Goal: Information Seeking & Learning: Learn about a topic

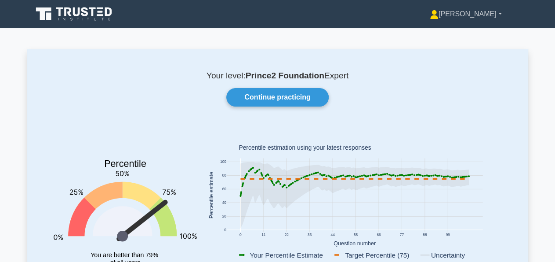
click at [488, 16] on link "[PERSON_NAME]" at bounding box center [466, 14] width 114 height 18
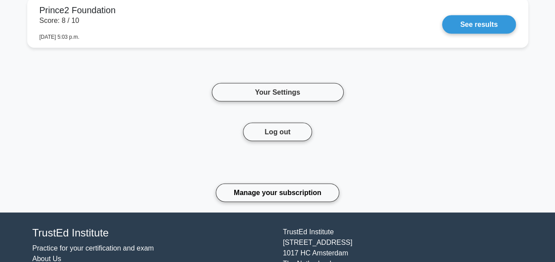
scroll to position [871, 0]
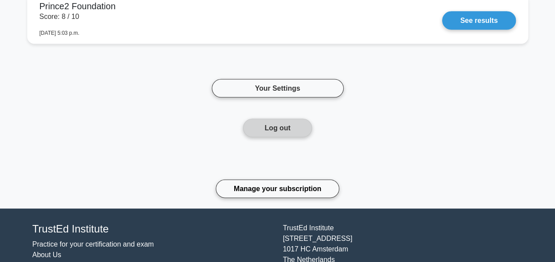
click at [270, 119] on button "Log out" at bounding box center [277, 128] width 69 height 18
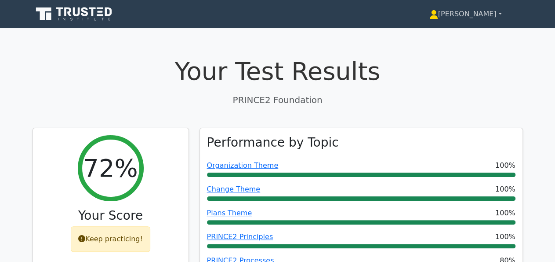
click at [495, 12] on link "[PERSON_NAME]" at bounding box center [465, 14] width 115 height 18
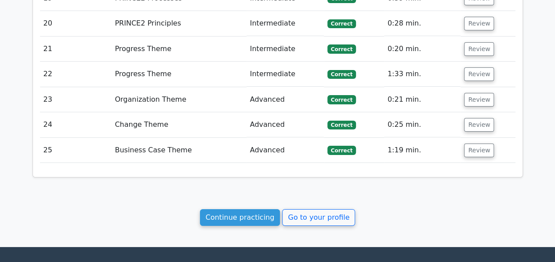
scroll to position [1573, 0]
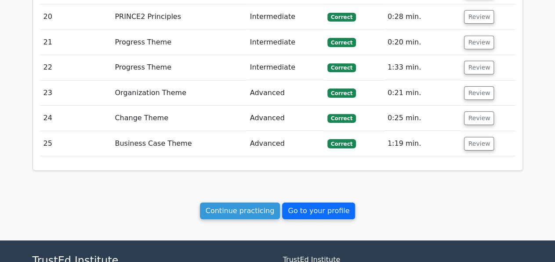
click at [316, 202] on link "Go to your profile" at bounding box center [318, 210] width 73 height 17
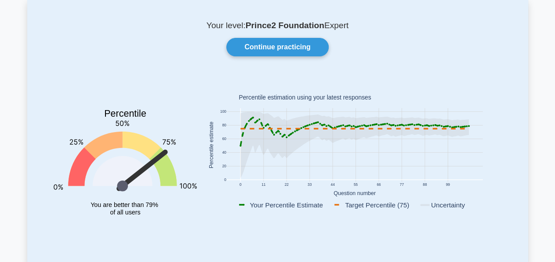
scroll to position [69, 0]
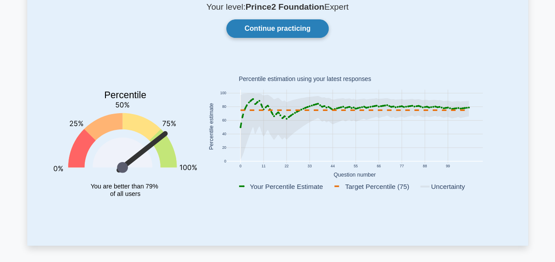
click at [271, 26] on link "Continue practicing" at bounding box center [277, 28] width 102 height 18
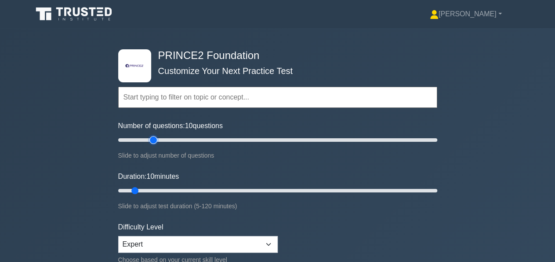
click at [155, 139] on input "Number of questions: 10 questions" at bounding box center [277, 140] width 319 height 11
click at [149, 140] on input "Number of questions: 25 questions" at bounding box center [277, 140] width 319 height 11
type input "15"
click at [139, 141] on input "Number of questions: 15 questions" at bounding box center [277, 140] width 319 height 11
click at [142, 189] on input "Duration: 10 minutes" at bounding box center [277, 190] width 319 height 11
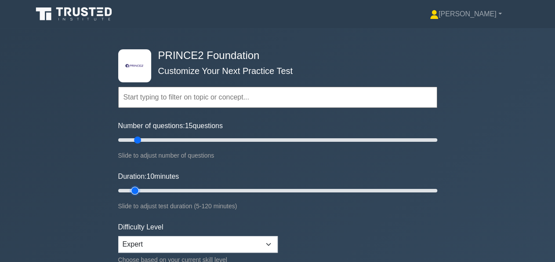
click at [140, 190] on input "Duration: 10 minutes" at bounding box center [277, 190] width 319 height 11
type input "15"
click at [142, 189] on input "Duration: 15 minutes" at bounding box center [277, 190] width 319 height 11
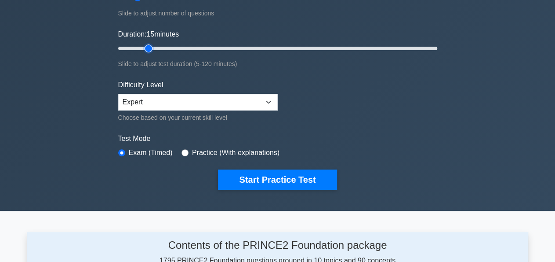
scroll to position [137, 0]
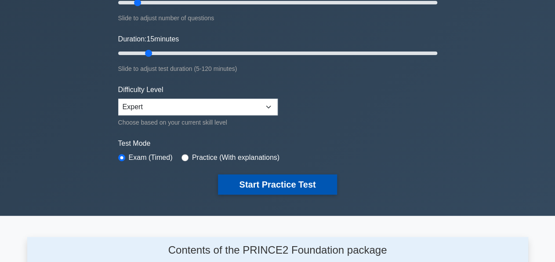
click at [261, 188] on button "Start Practice Test" at bounding box center [277, 184] width 119 height 20
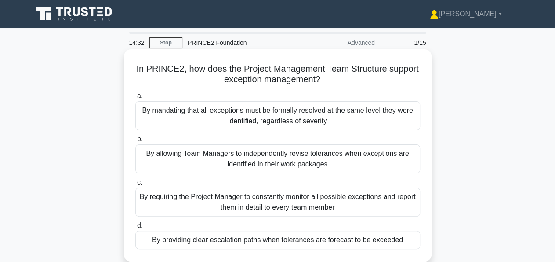
click at [272, 243] on div "By providing clear escalation paths when tolerances are forecast to be exceeded" at bounding box center [277, 239] width 285 height 18
click at [135, 228] on input "d. By providing clear escalation paths when tolerances are forecast to be excee…" at bounding box center [135, 225] width 0 height 6
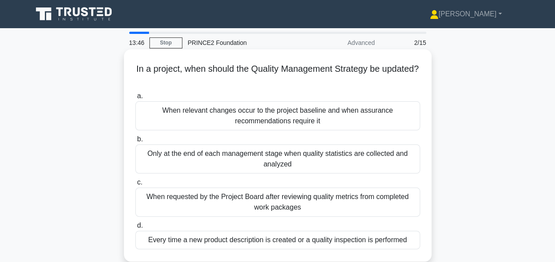
click at [357, 119] on div "When relevant changes occur to the project baseline and when assurance recommen…" at bounding box center [277, 115] width 285 height 29
click at [135, 99] on input "a. When relevant changes occur to the project baseline and when assurance recom…" at bounding box center [135, 96] width 0 height 6
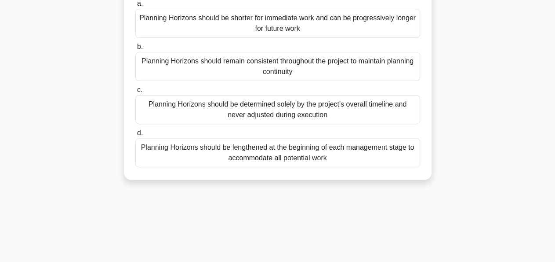
scroll to position [137, 0]
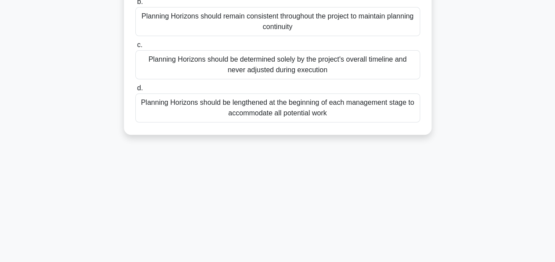
click at [307, 109] on div "Planning Horizons should be lengthened at the beginning of each management stag…" at bounding box center [277, 107] width 285 height 29
click at [135, 91] on input "d. Planning Horizons should be lengthened at the beginning of each management s…" at bounding box center [135, 88] width 0 height 6
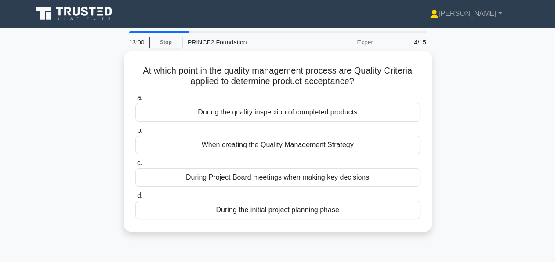
scroll to position [0, 0]
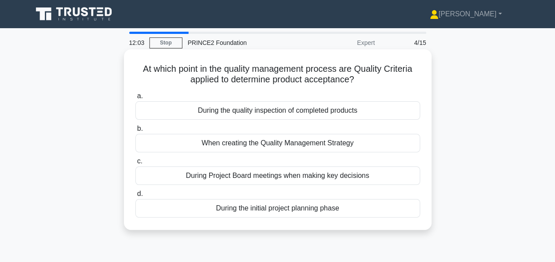
click at [331, 113] on div "During the quality inspection of completed products" at bounding box center [277, 110] width 285 height 18
click at [135, 99] on input "a. During the quality inspection of completed products" at bounding box center [135, 96] width 0 height 6
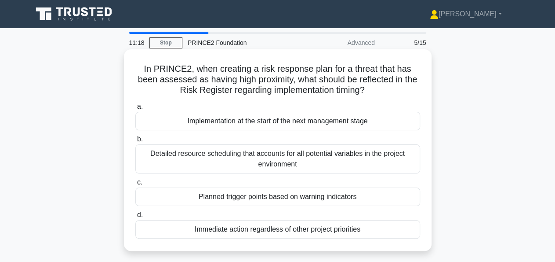
click at [306, 231] on div "Immediate action regardless of other project priorities" at bounding box center [277, 229] width 285 height 18
click at [135, 218] on input "d. Immediate action regardless of other project priorities" at bounding box center [135, 215] width 0 height 6
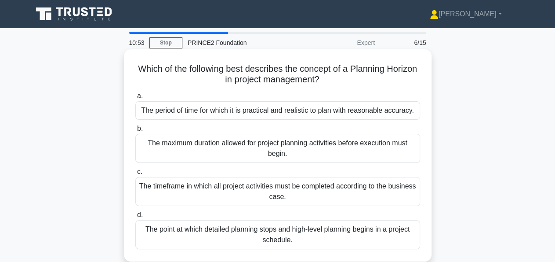
click at [295, 190] on div "The timeframe in which all project activities must be completed according to th…" at bounding box center [277, 191] width 285 height 29
click at [135, 175] on input "c. The timeframe in which all project activities must be completed according to…" at bounding box center [135, 172] width 0 height 6
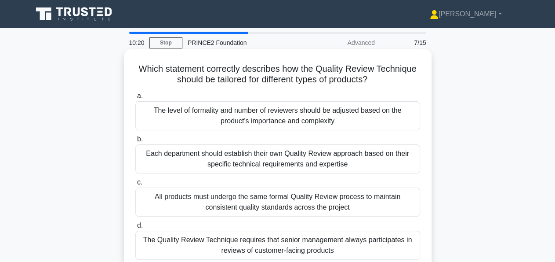
click at [284, 162] on div "Each department should establish their own Quality Review approach based on the…" at bounding box center [277, 158] width 285 height 29
click at [135, 142] on input "b. Each department should establish their own Quality Review approach based on …" at bounding box center [135, 139] width 0 height 6
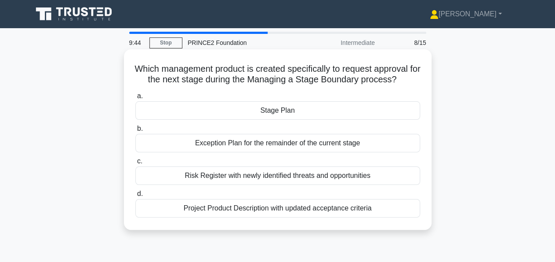
click at [271, 142] on div "Exception Plan for the remainder of the current stage" at bounding box center [277, 143] width 285 height 18
click at [135, 131] on input "b. Exception Plan for the remainder of the current stage" at bounding box center [135, 129] width 0 height 6
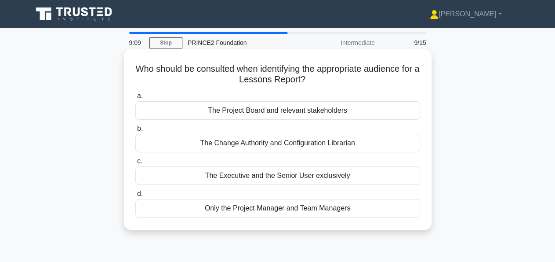
click at [288, 111] on div "The Project Board and relevant stakeholders" at bounding box center [277, 110] width 285 height 18
click at [135, 99] on input "a. The Project Board and relevant stakeholders" at bounding box center [135, 96] width 0 height 6
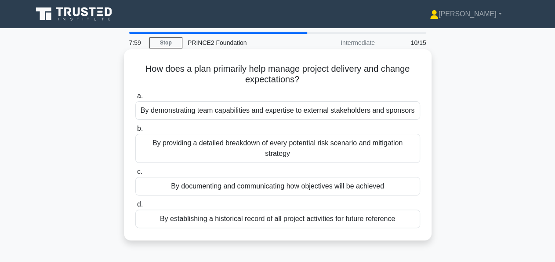
click at [329, 222] on div "By establishing a historical record of all project activities for future refere…" at bounding box center [277, 218] width 285 height 18
click at [135, 207] on input "d. By establishing a historical record of all project activities for future ref…" at bounding box center [135, 204] width 0 height 6
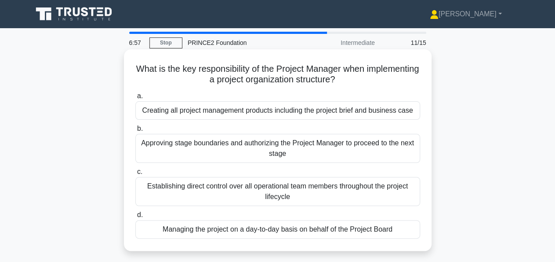
click at [288, 227] on div "Managing the project on a day-to-day basis on behalf of the Project Board" at bounding box center [277, 229] width 285 height 18
click at [135, 218] on input "d. Managing the project on a day-to-day basis on behalf of the Project Board" at bounding box center [135, 215] width 0 height 6
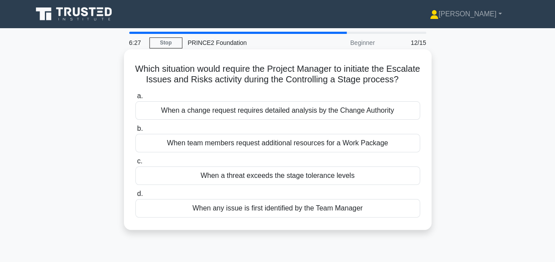
click at [280, 177] on div "When a threat exceeds the stage tolerance levels" at bounding box center [277, 175] width 285 height 18
click at [135, 164] on input "c. When a threat exceeds the stage tolerance levels" at bounding box center [135, 161] width 0 height 6
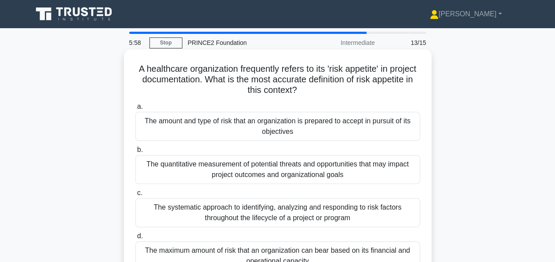
click at [259, 131] on div "The amount and type of risk that an organization is prepared to accept in pursu…" at bounding box center [277, 126] width 285 height 29
click at [135, 109] on input "a. The amount and type of risk that an organization is prepared to accept in pu…" at bounding box center [135, 107] width 0 height 6
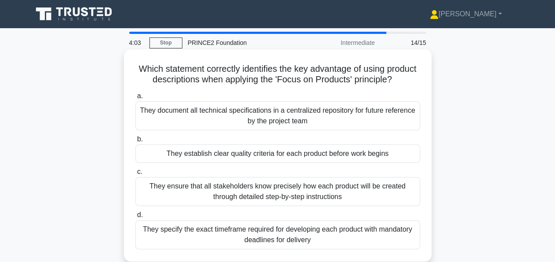
click at [277, 160] on div "They establish clear quality criteria for each product before work begins" at bounding box center [277, 153] width 285 height 18
click at [135, 142] on input "b. They establish clear quality criteria for each product before work begins" at bounding box center [135, 139] width 0 height 6
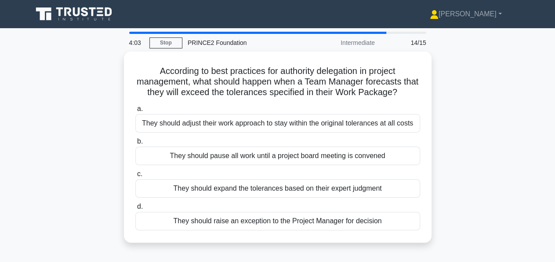
click at [277, 160] on div "They should pause all work until a project board meeting is convened" at bounding box center [277, 155] width 285 height 18
click at [135, 144] on input "b. They should pause all work until a project board meeting is convened" at bounding box center [135, 142] width 0 height 6
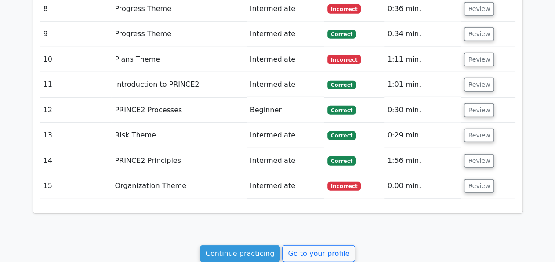
scroll to position [1115, 0]
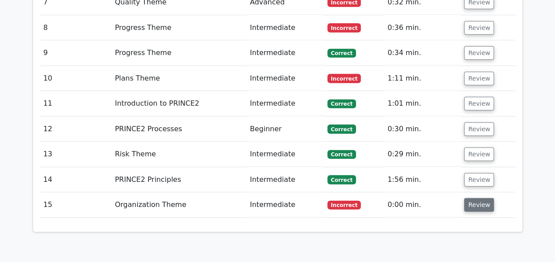
click at [485, 198] on button "Review" at bounding box center [479, 205] width 30 height 14
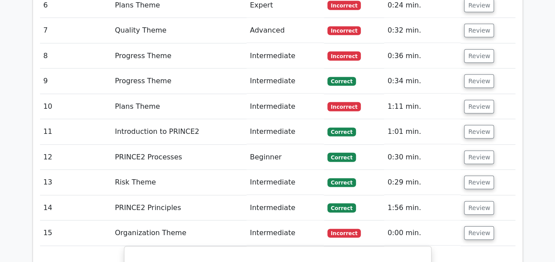
scroll to position [1091, 0]
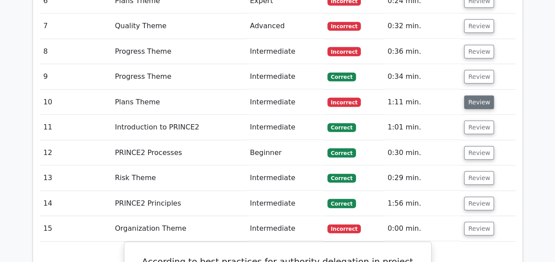
click at [479, 95] on button "Review" at bounding box center [479, 102] width 30 height 14
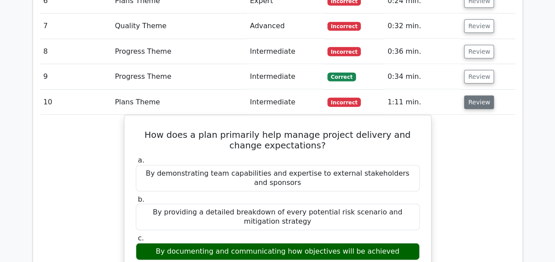
click at [479, 95] on button "Review" at bounding box center [479, 102] width 30 height 14
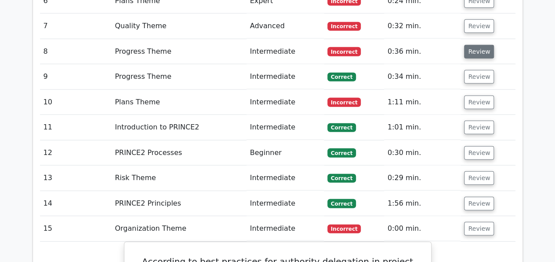
click at [476, 45] on button "Review" at bounding box center [479, 52] width 30 height 14
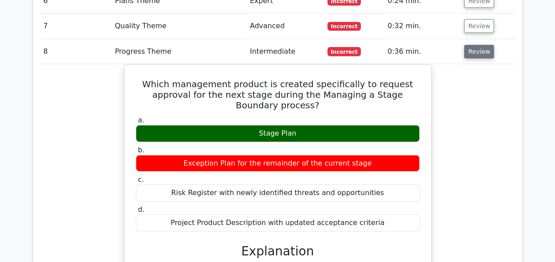
click at [476, 45] on button "Review" at bounding box center [479, 52] width 30 height 14
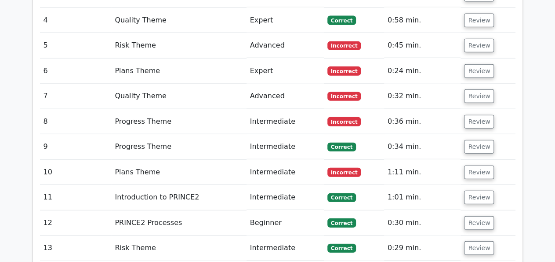
scroll to position [1023, 0]
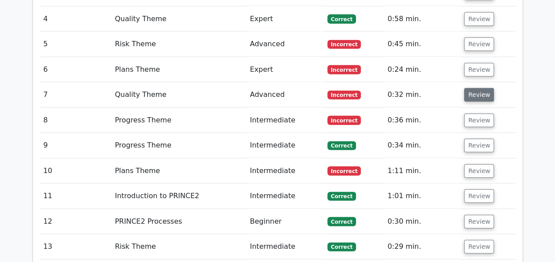
click at [481, 88] on button "Review" at bounding box center [479, 95] width 30 height 14
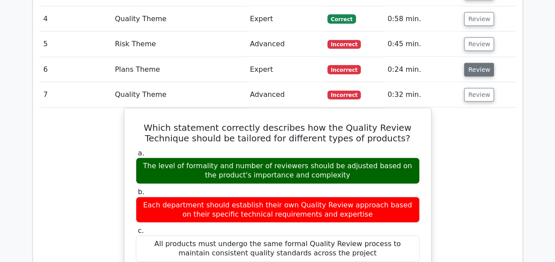
click at [476, 63] on button "Review" at bounding box center [479, 70] width 30 height 14
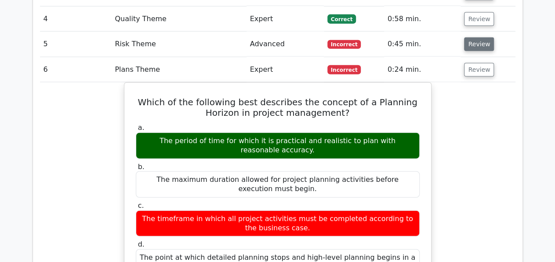
click at [476, 37] on button "Review" at bounding box center [479, 44] width 30 height 14
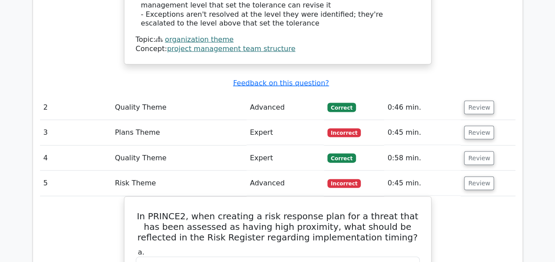
scroll to position [840, 0]
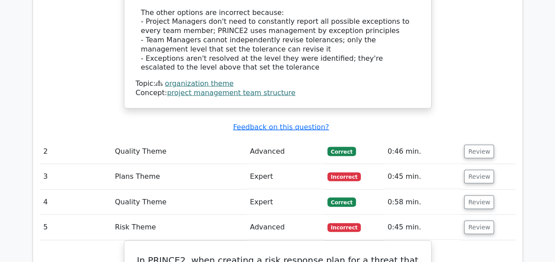
click at [472, 166] on td "Review" at bounding box center [488, 176] width 55 height 25
click at [470, 170] on button "Review" at bounding box center [479, 177] width 30 height 14
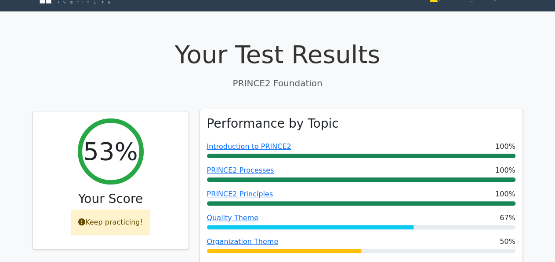
scroll to position [0, 0]
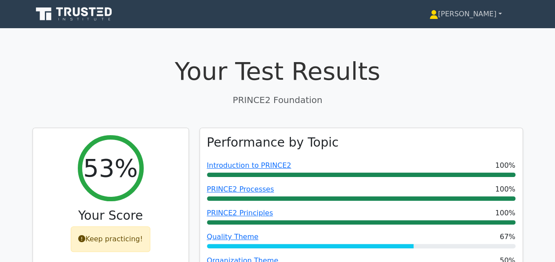
click at [438, 18] on icon at bounding box center [434, 17] width 8 height 4
click at [455, 36] on link "Profile" at bounding box center [443, 35] width 69 height 14
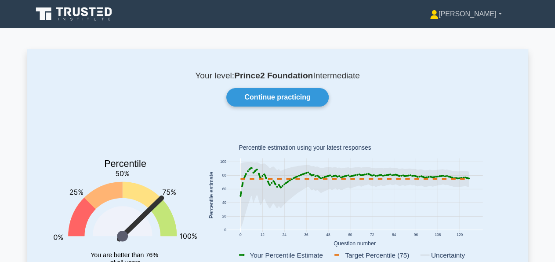
click at [478, 12] on link "[PERSON_NAME]" at bounding box center [466, 14] width 114 height 18
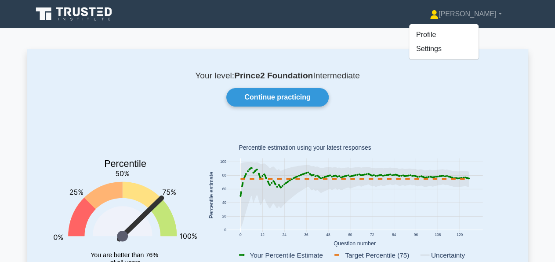
drag, startPoint x: 548, startPoint y: 101, endPoint x: 551, endPoint y: 92, distance: 9.3
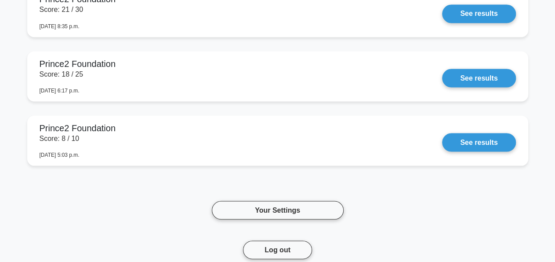
scroll to position [832, 0]
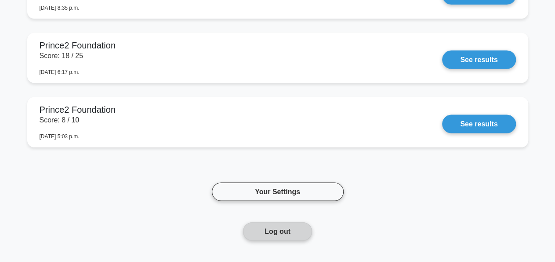
click at [271, 222] on button "Log out" at bounding box center [277, 231] width 69 height 18
